Goal: Task Accomplishment & Management: Manage account settings

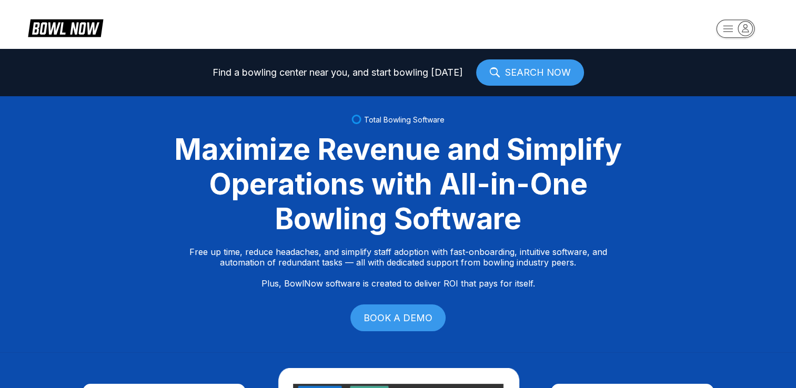
click at [734, 22] on rect "button" at bounding box center [735, 28] width 38 height 18
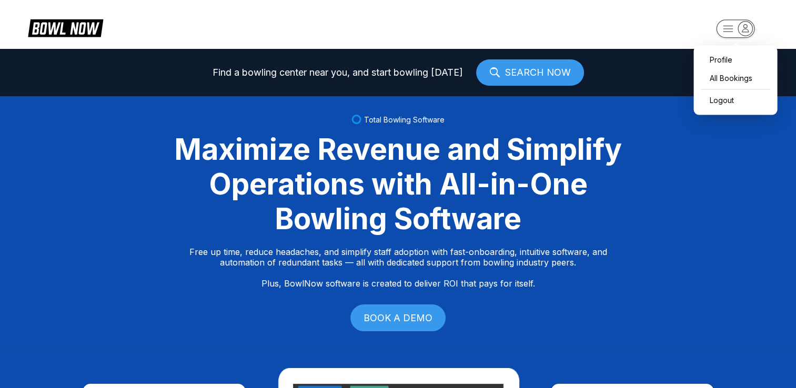
click at [727, 49] on div "Profile All Bookings Logout" at bounding box center [736, 79] width 84 height 69
click at [725, 54] on div "Profile" at bounding box center [735, 60] width 73 height 18
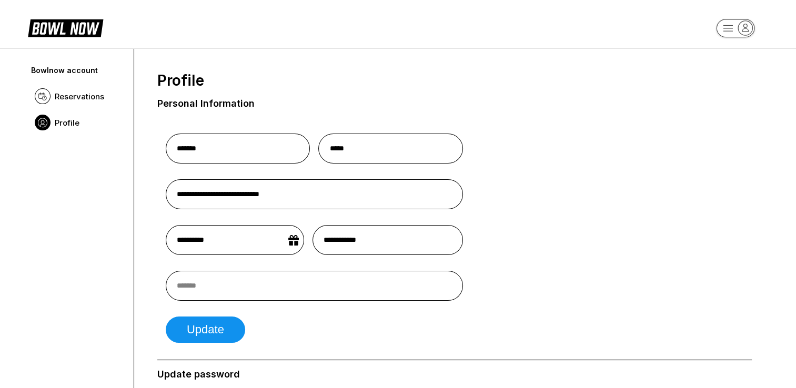
click at [712, 38] on icon "button" at bounding box center [736, 28] width 58 height 21
click at [713, 79] on div "All Bookings" at bounding box center [735, 78] width 73 height 18
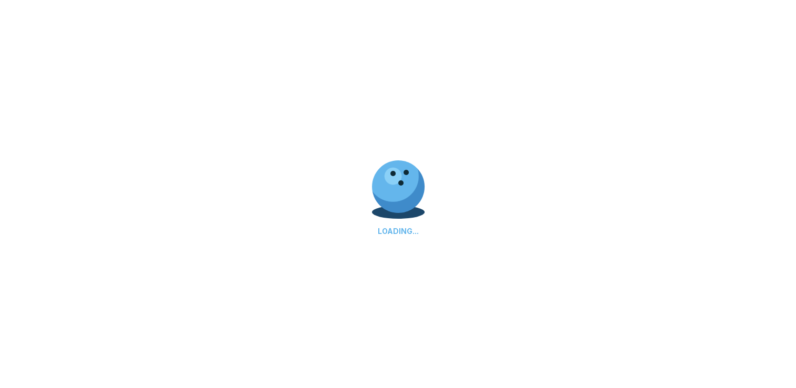
scroll to position [38, 0]
